Goal: Find contact information: Find contact information

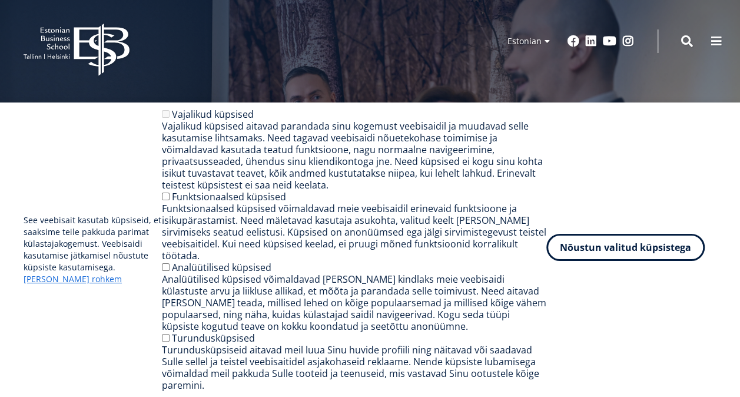
click at [623, 261] on button "Nõustun valitud küpsistega" at bounding box center [625, 247] width 158 height 27
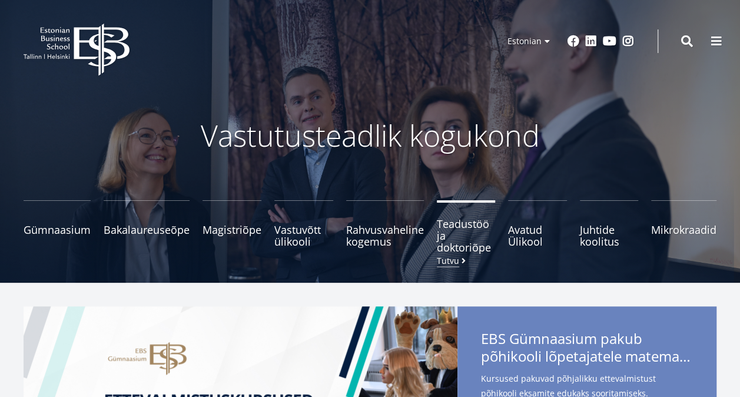
click at [454, 261] on small "Tutvu" at bounding box center [452, 260] width 31 height 9
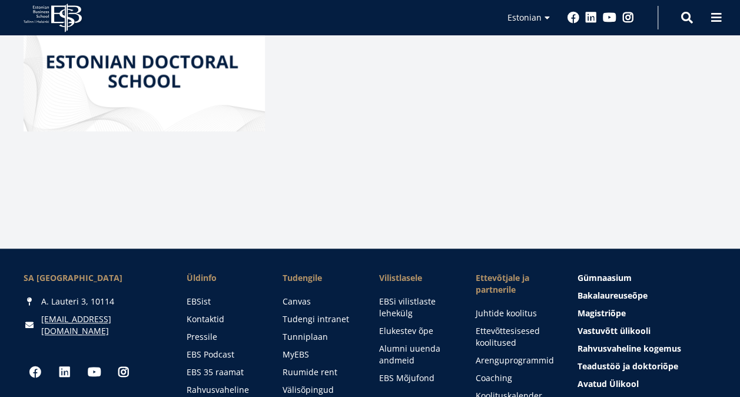
scroll to position [471, 0]
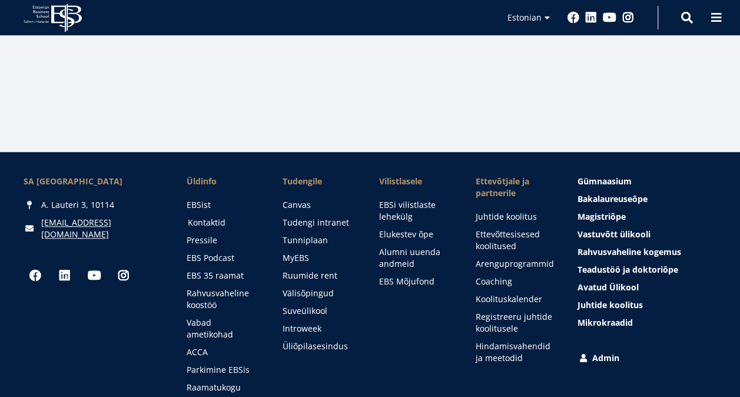
click at [219, 221] on link "Kontaktid" at bounding box center [224, 223] width 73 height 12
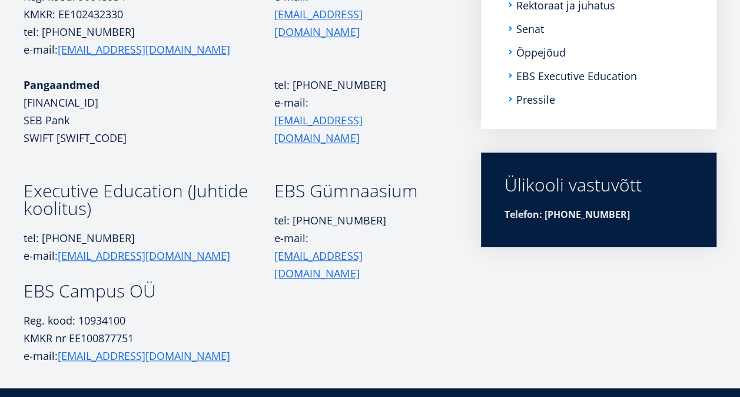
scroll to position [165, 0]
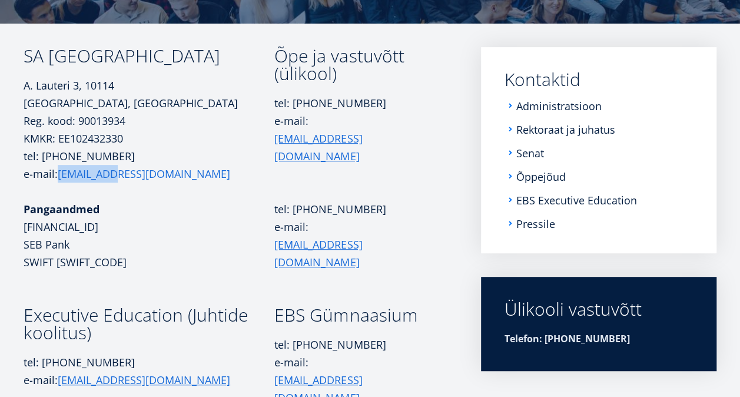
drag, startPoint x: 124, startPoint y: 173, endPoint x: 59, endPoint y: 181, distance: 65.3
click at [59, 181] on p "tel: +372 665 1300 e-mail: ebs@ebs.ee" at bounding box center [149, 164] width 251 height 35
copy link "[EMAIL_ADDRESS][DOMAIN_NAME]"
click at [573, 107] on link "Administratsioon" at bounding box center [559, 106] width 85 height 12
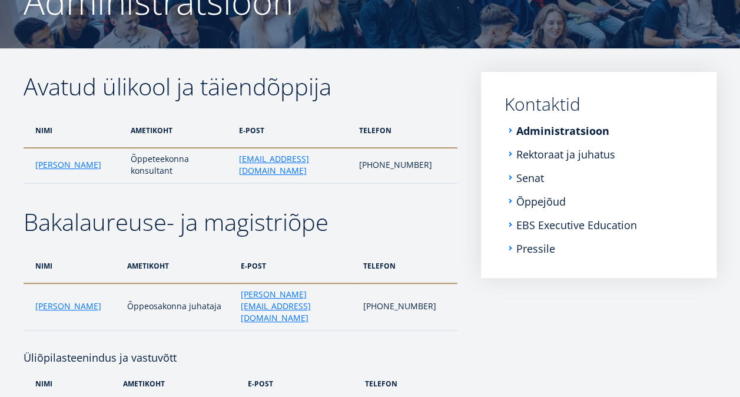
scroll to position [141, 0]
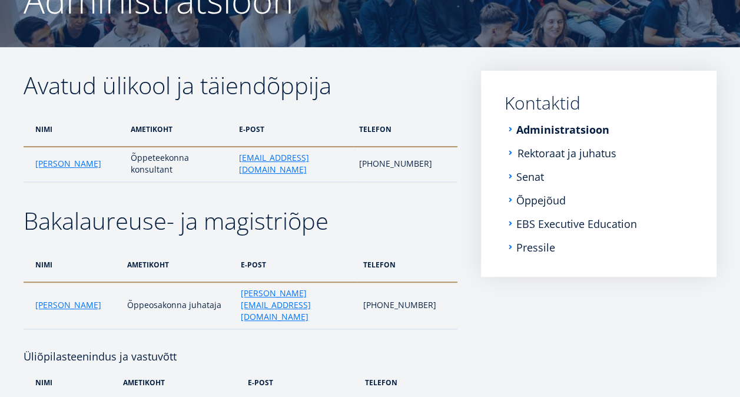
click at [534, 147] on link "Rektoraat ja juhatus" at bounding box center [566, 153] width 99 height 12
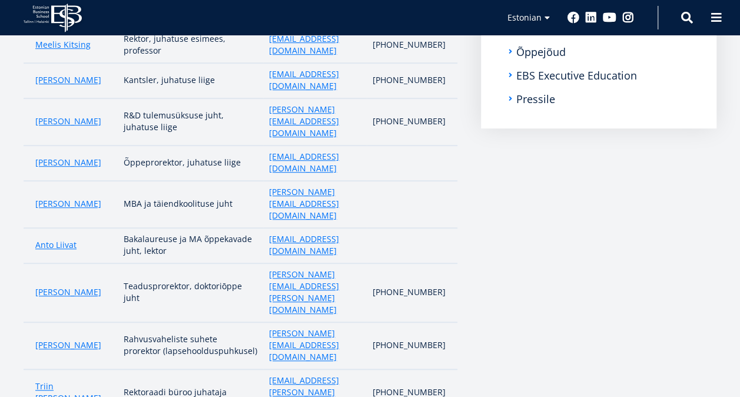
scroll to position [294, 0]
